Goal: Information Seeking & Learning: Compare options

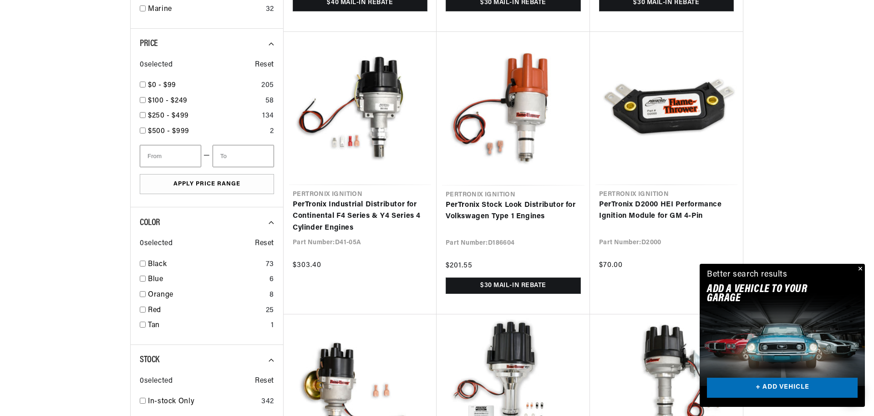
scroll to position [983, 0]
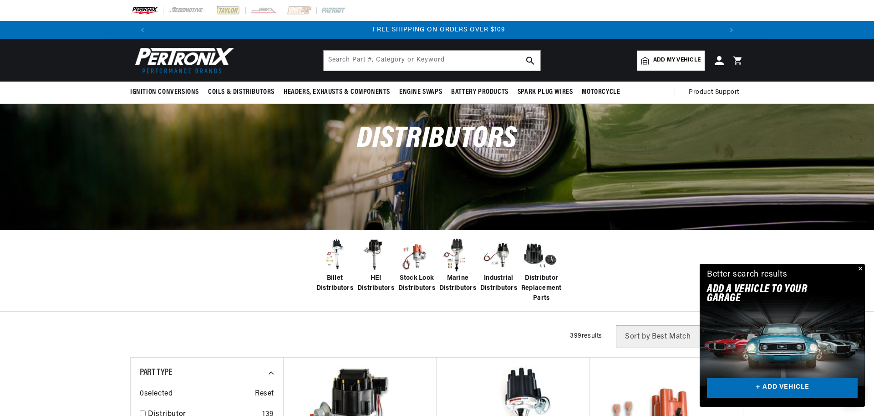
scroll to position [0, 1141]
click at [398, 59] on input "text" at bounding box center [432, 61] width 217 height 20
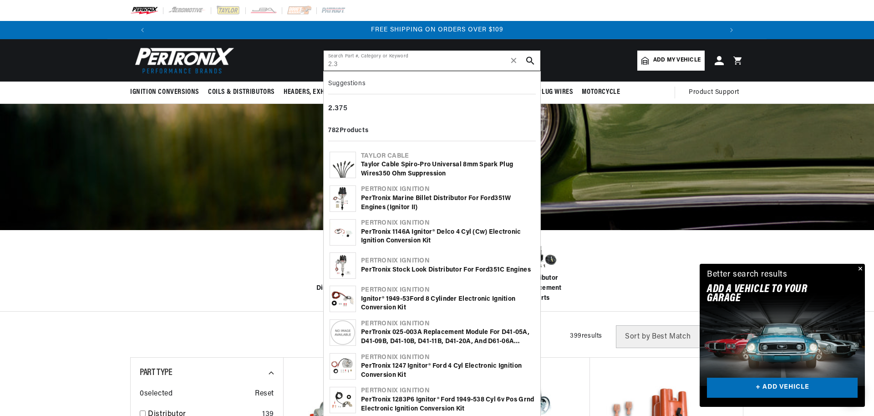
type input "2.3"
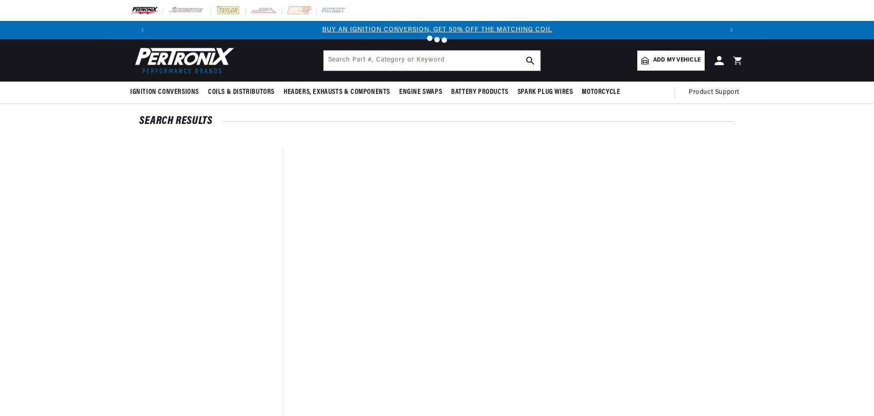
type input "2.3"
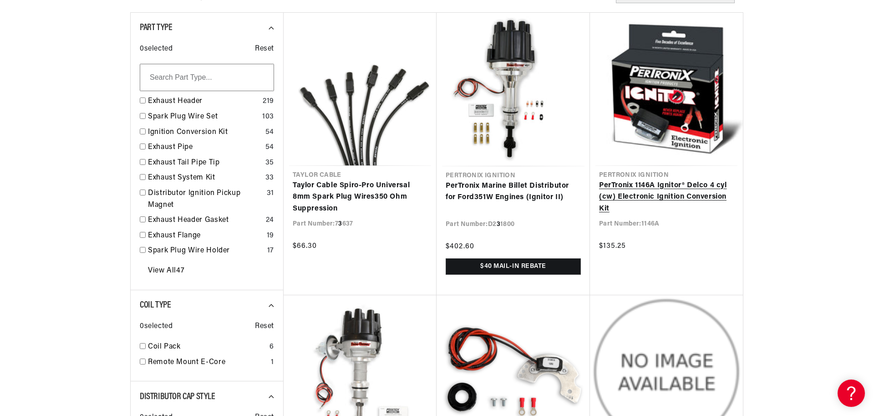
scroll to position [164, 0]
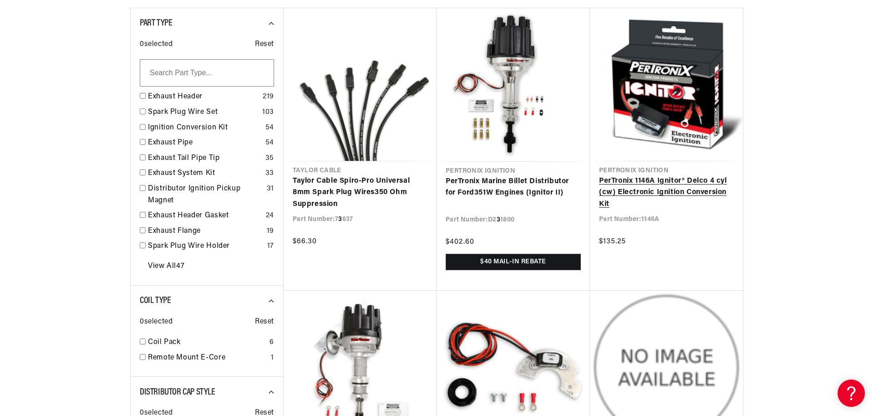
click at [674, 175] on link "PerTronix 1146A Ignitor® Delco 4 cyl (cw) Electronic Ignition Conversion Kit" at bounding box center [666, 192] width 135 height 35
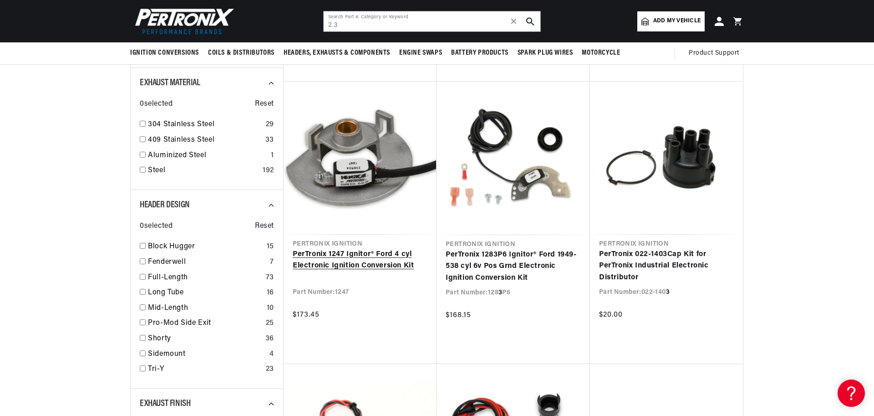
scroll to position [0, 0]
click at [357, 249] on link "PerTronix 1247 Ignitor® Ford 4 cyl Electronic Ignition Conversion Kit" at bounding box center [360, 260] width 135 height 23
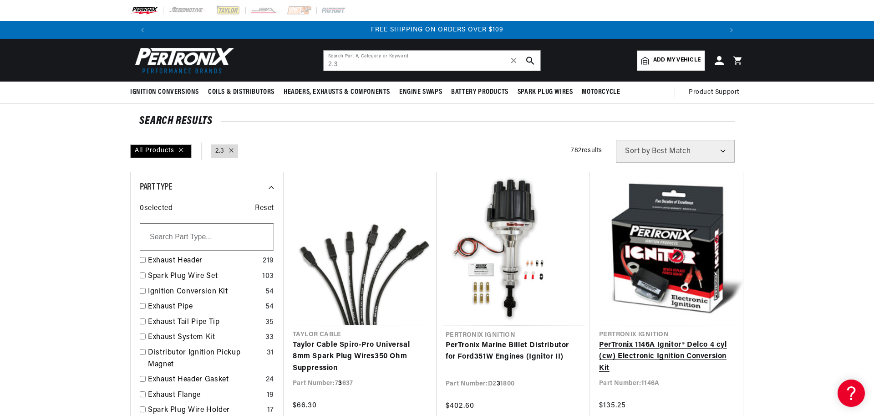
click at [647, 339] on link "PerTronix 1146A Ignitor® Delco 4 cyl (cw) Electronic Ignition Conversion Kit" at bounding box center [666, 356] width 135 height 35
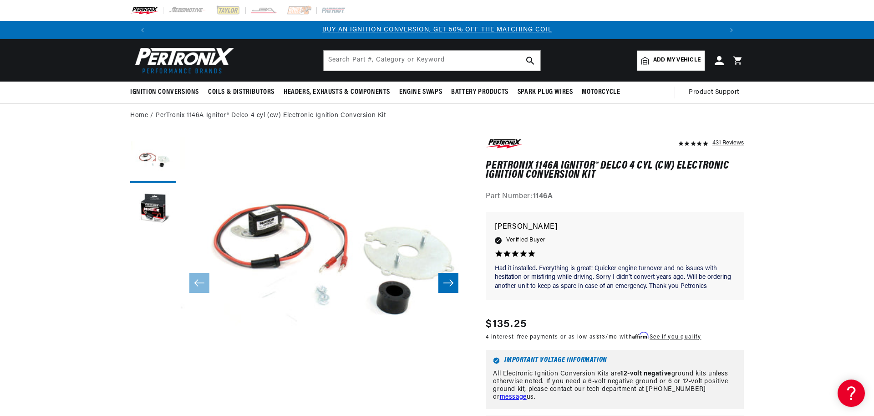
click at [449, 284] on icon "Slide right" at bounding box center [448, 282] width 11 height 9
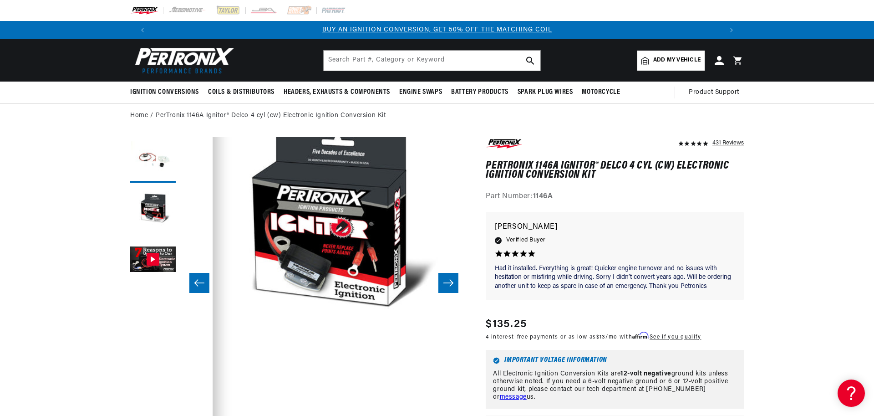
scroll to position [29, 287]
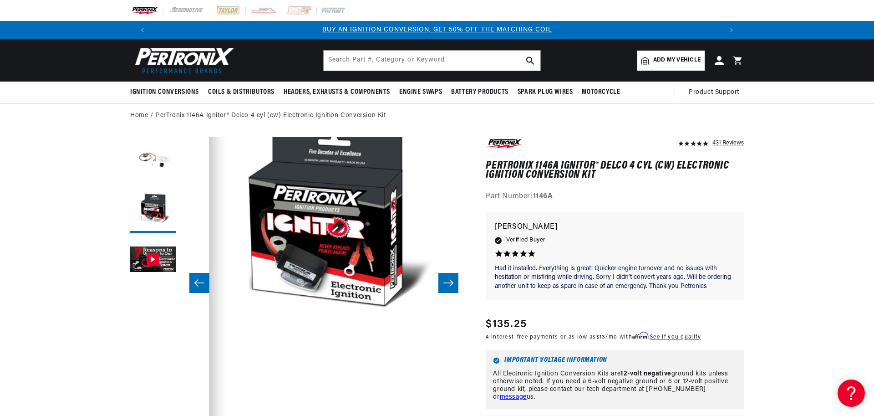
click at [449, 283] on icon "Slide right" at bounding box center [448, 282] width 10 height 7
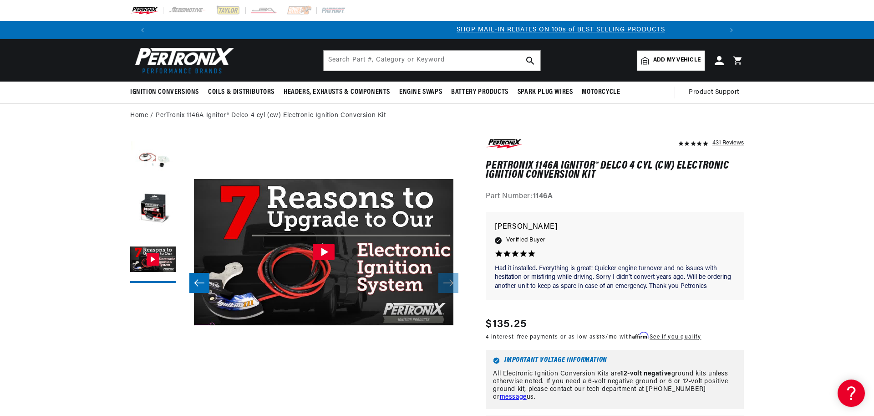
click at [199, 279] on icon "Slide left" at bounding box center [199, 282] width 11 height 9
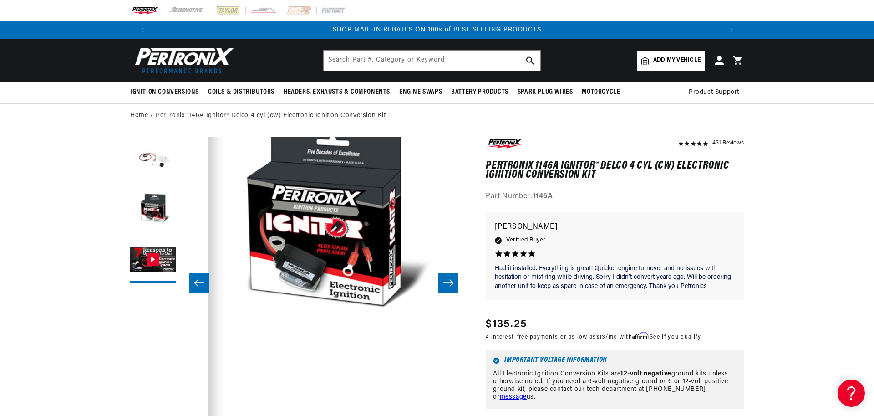
scroll to position [29, 287]
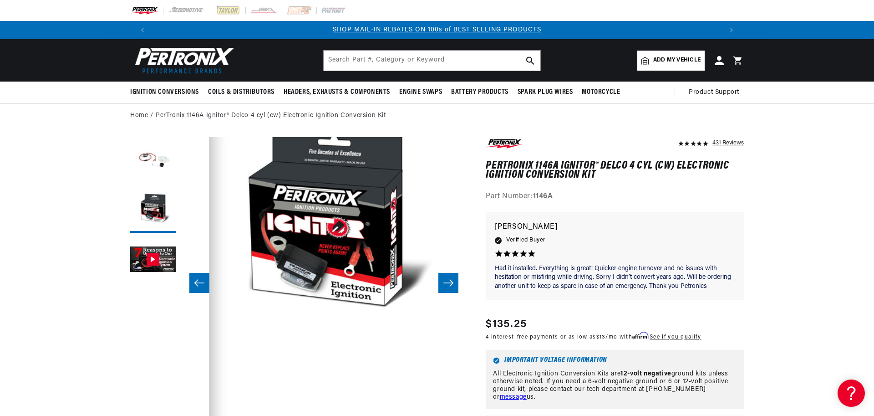
click at [446, 281] on icon "Slide right" at bounding box center [448, 282] width 11 height 9
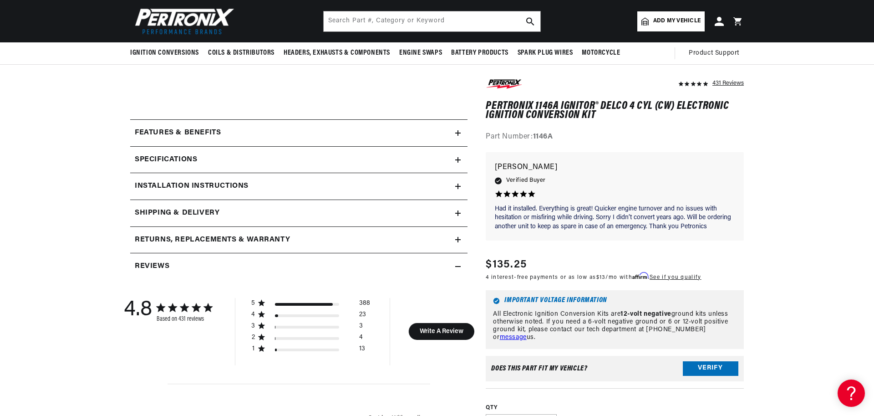
scroll to position [0, 571]
click at [459, 159] on icon at bounding box center [457, 159] width 5 height 5
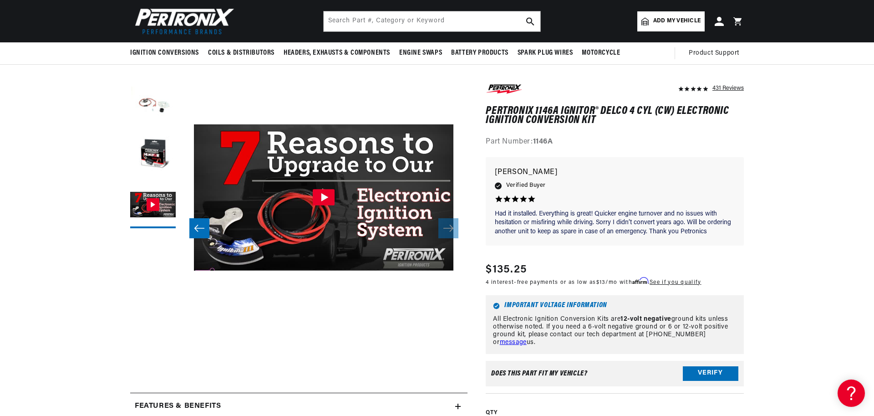
scroll to position [0, 0]
click at [193, 228] on button "Slide left" at bounding box center [199, 228] width 20 height 20
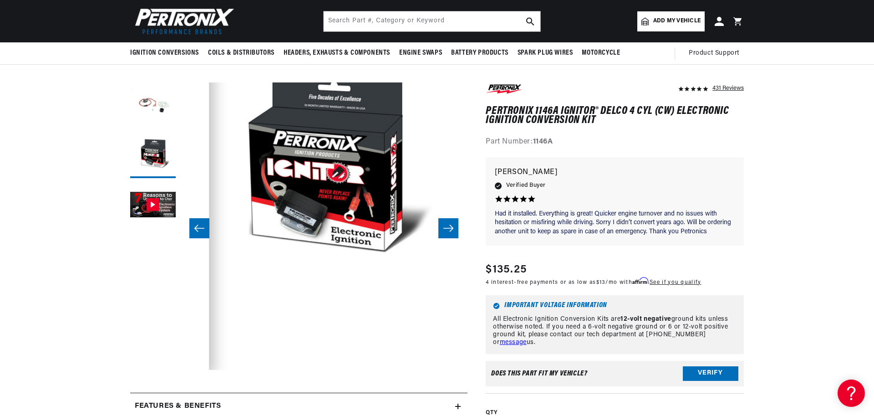
click at [193, 228] on button "Slide left" at bounding box center [199, 228] width 20 height 20
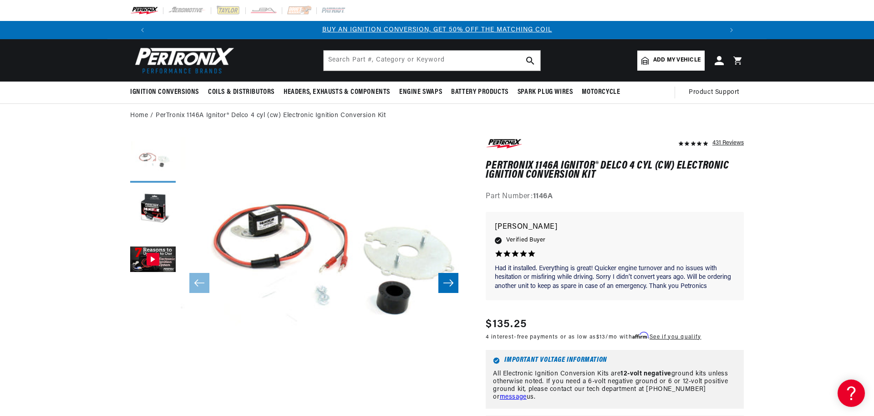
click at [160, 157] on button "Load image 1 in gallery view" at bounding box center [153, 160] width 46 height 46
click at [162, 206] on button "Load image 2 in gallery view" at bounding box center [153, 210] width 46 height 46
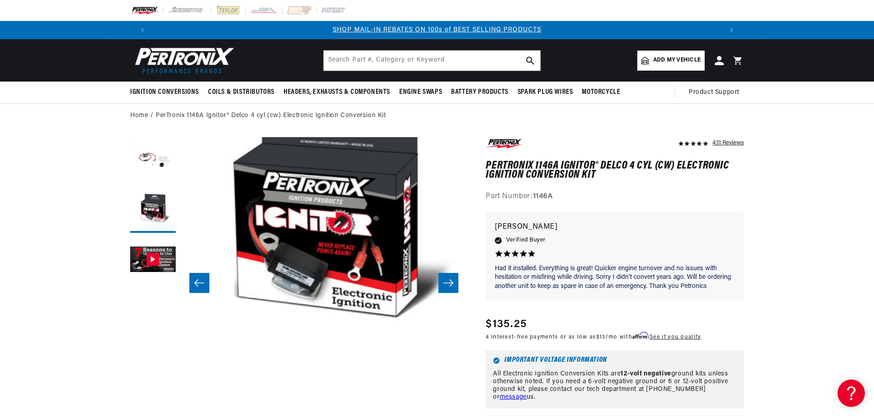
click at [456, 283] on button "Slide right" at bounding box center [448, 283] width 20 height 20
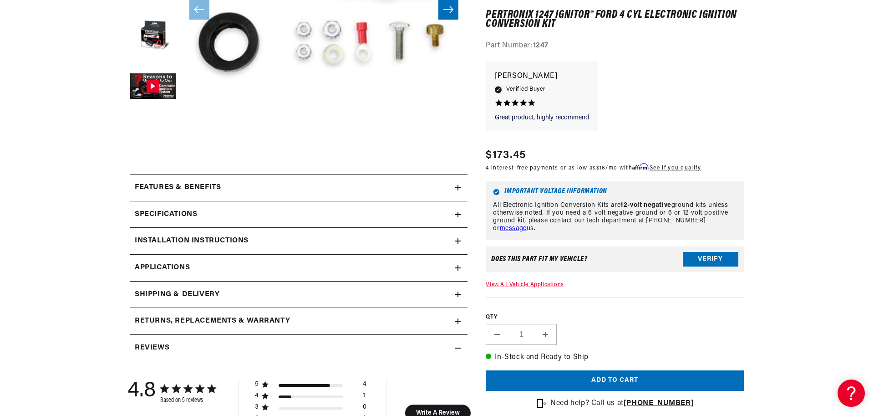
scroll to position [0, 1141]
click at [459, 188] on icon at bounding box center [457, 187] width 5 height 5
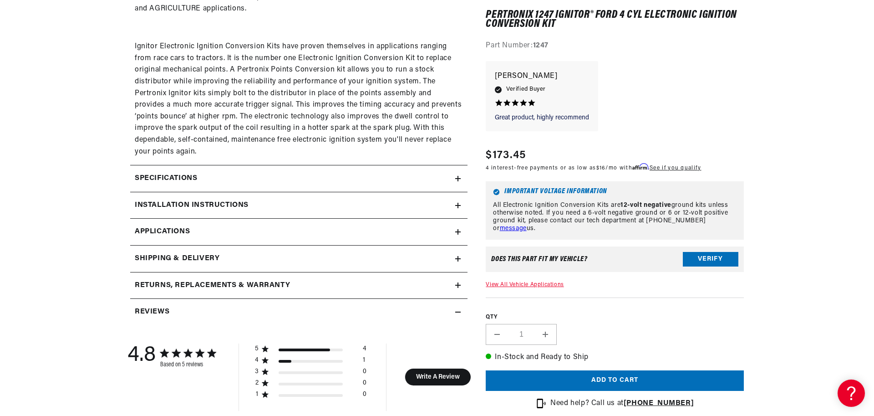
scroll to position [0, 571]
click at [180, 174] on h2 "Specifications" at bounding box center [166, 178] width 62 height 12
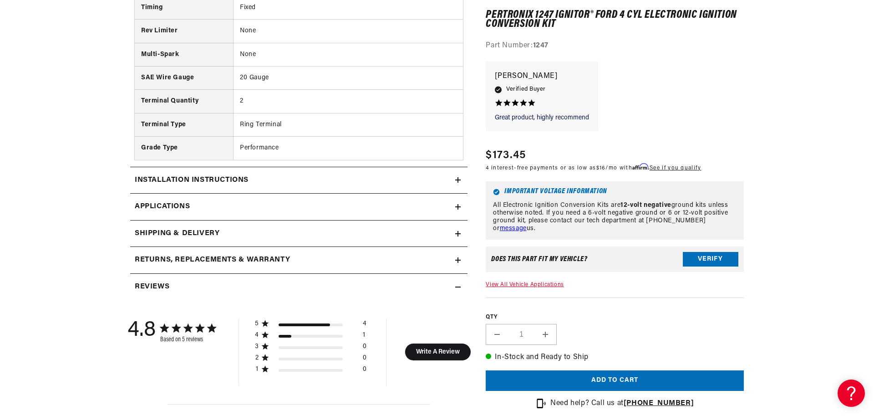
click at [456, 208] on icon at bounding box center [457, 206] width 5 height 5
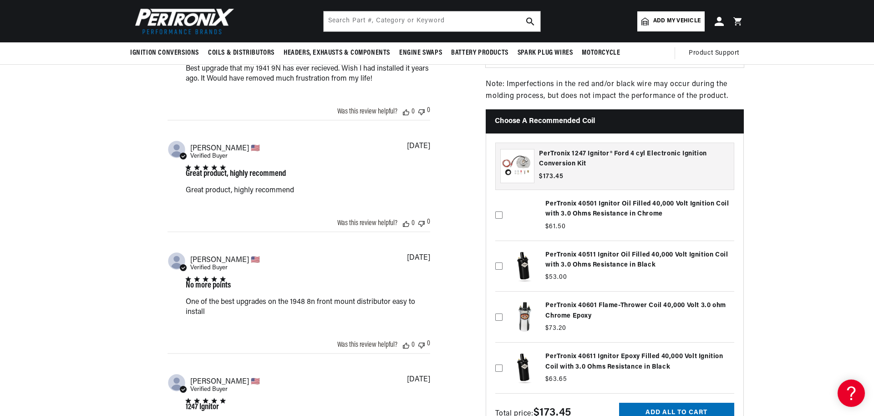
scroll to position [1353, 0]
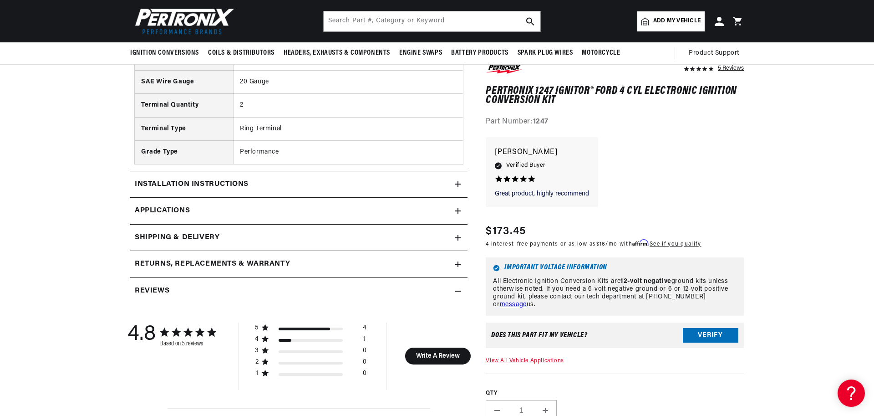
scroll to position [983, 0]
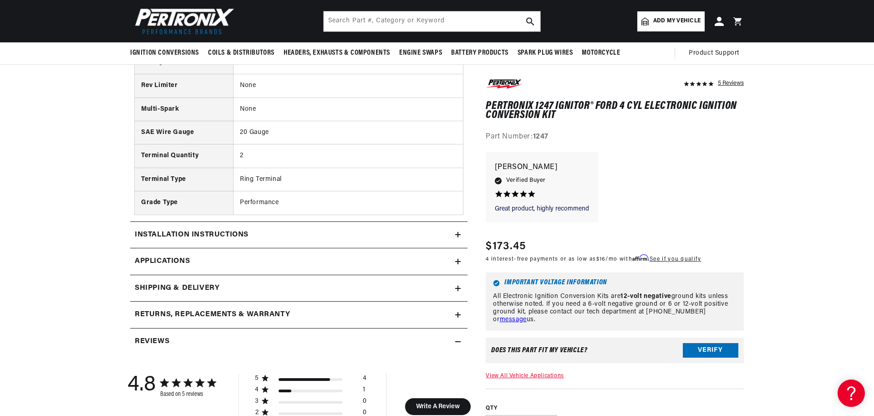
click at [457, 261] on icon at bounding box center [457, 261] width 5 height 0
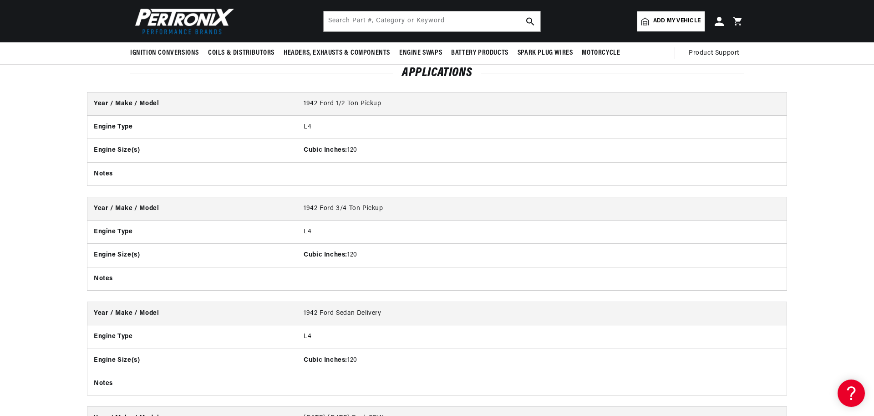
scroll to position [2422, 0]
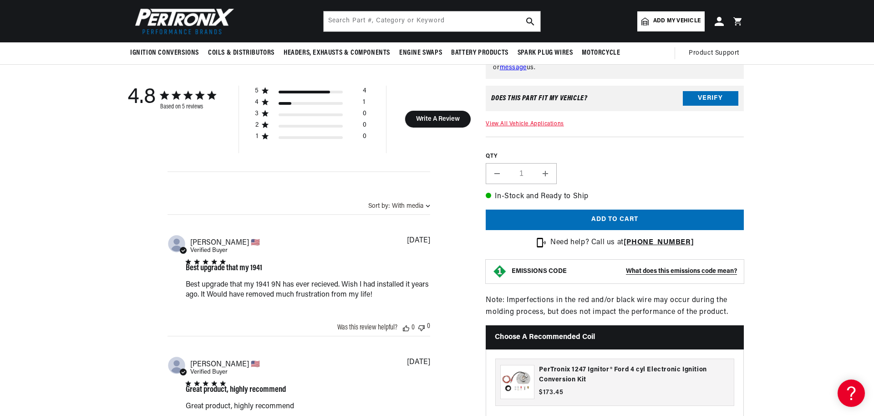
scroll to position [983, 0]
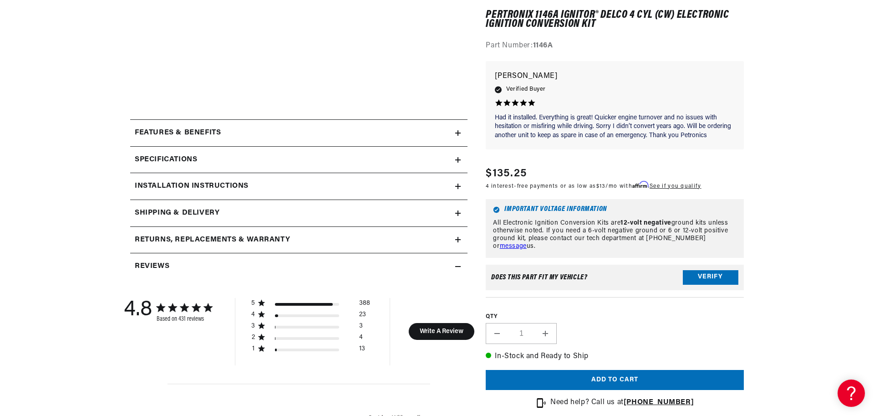
scroll to position [0, 571]
click at [455, 160] on summary "Specifications" at bounding box center [298, 160] width 337 height 26
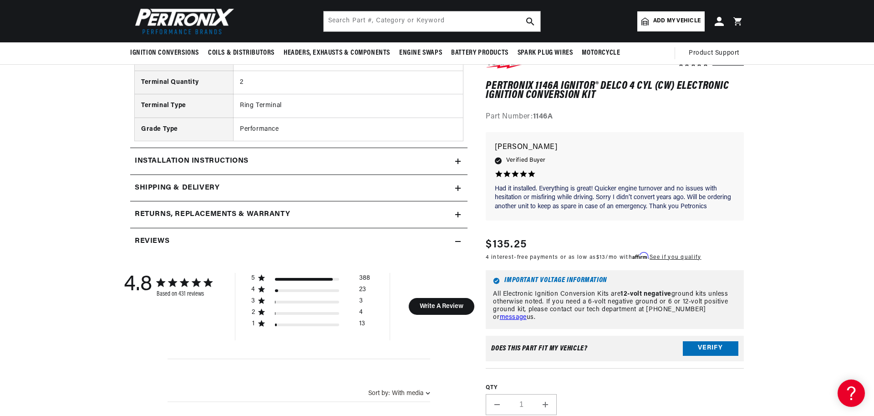
scroll to position [0, 1141]
drag, startPoint x: 462, startPoint y: 161, endPoint x: 457, endPoint y: 161, distance: 5.5
click at [461, 161] on summary "Installation instructions" at bounding box center [298, 161] width 337 height 26
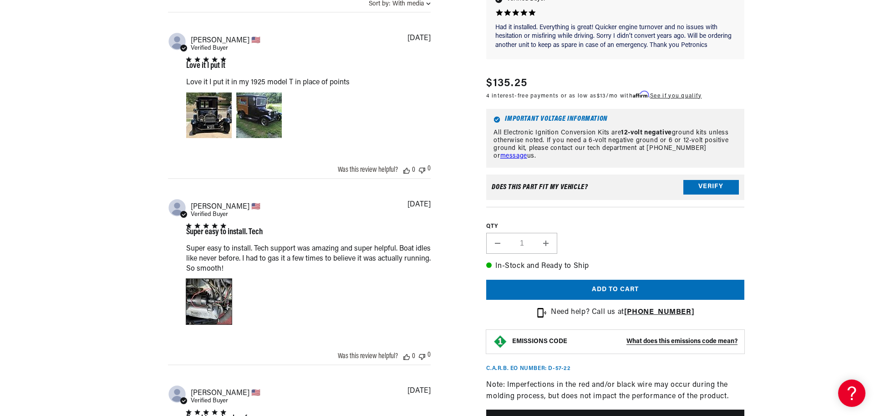
scroll to position [0, 571]
click at [202, 301] on div "Image of Review by Joseph C. on October 12, 23 number 1" at bounding box center [209, 302] width 46 height 46
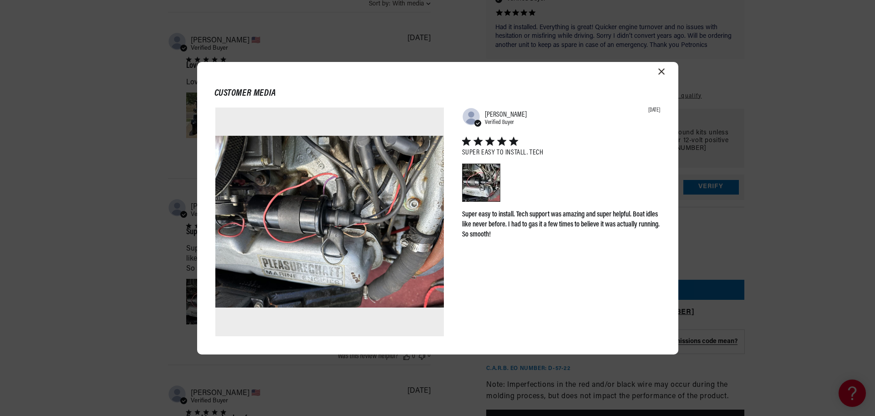
scroll to position [0, 1141]
click at [320, 164] on img at bounding box center [329, 221] width 228 height 228
click at [659, 74] on icon "Close modal" at bounding box center [661, 71] width 6 height 6
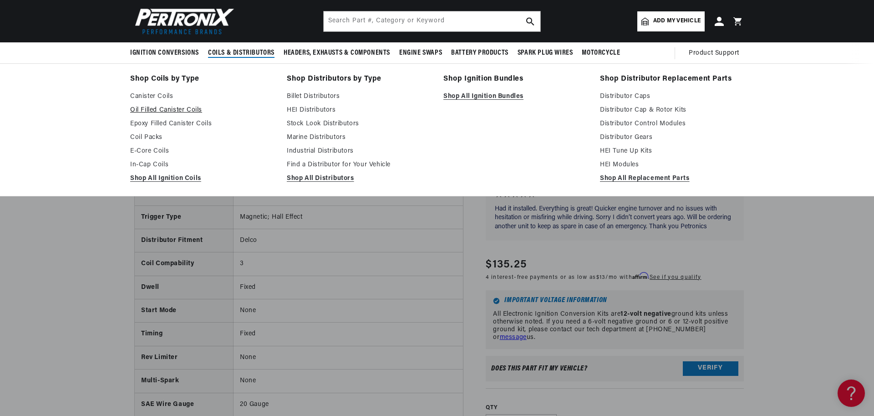
scroll to position [0, 0]
click at [223, 50] on span "Coils & Distributors" at bounding box center [241, 53] width 66 height 10
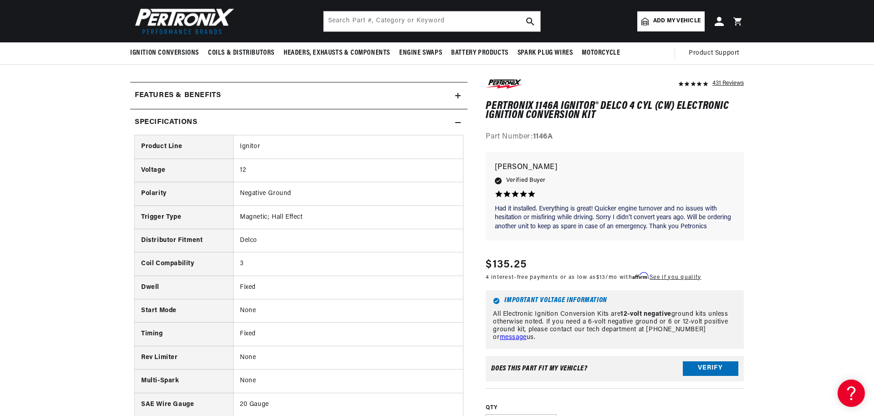
scroll to position [0, 571]
